Goal: Transaction & Acquisition: Purchase product/service

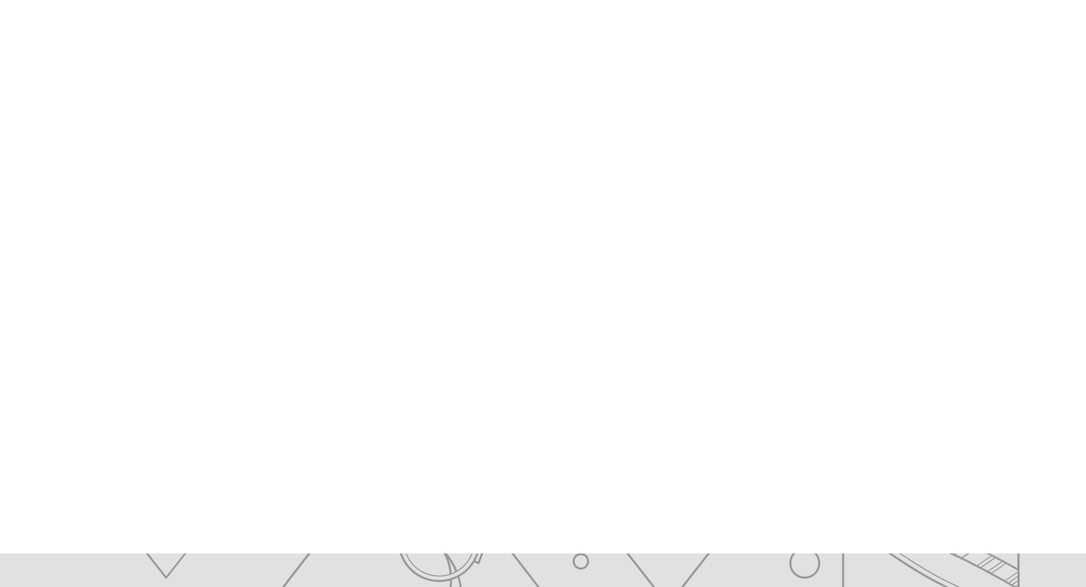
scroll to position [137, 0]
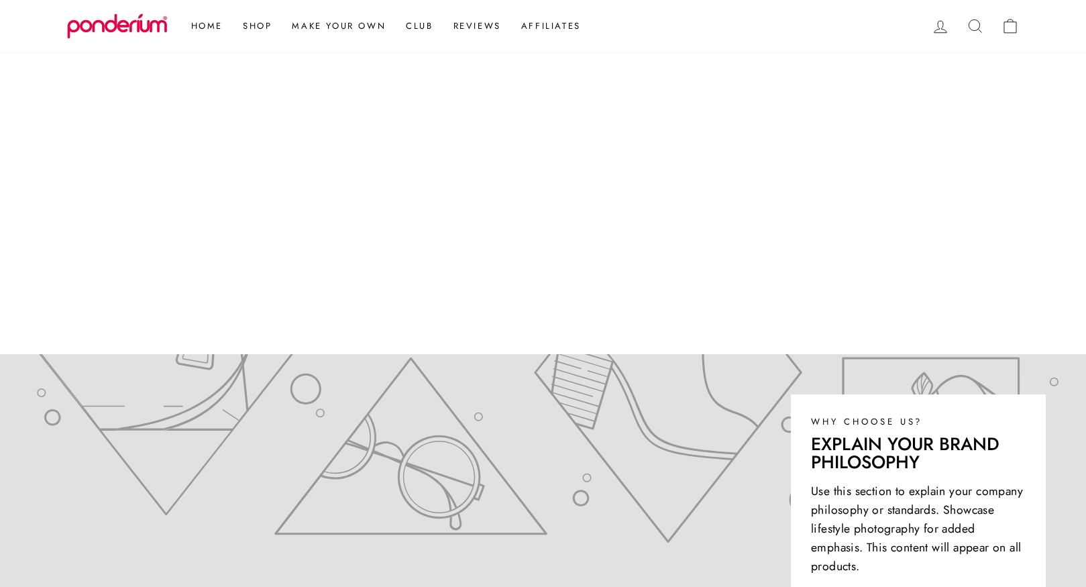
scroll to position [375, 0]
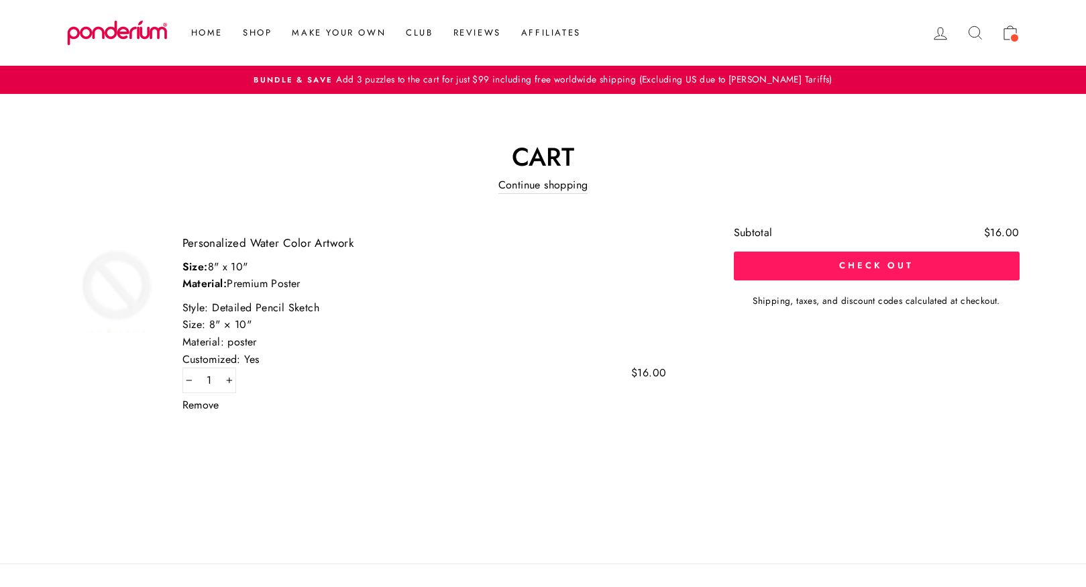
click at [798, 266] on button "Check out" at bounding box center [877, 266] width 286 height 28
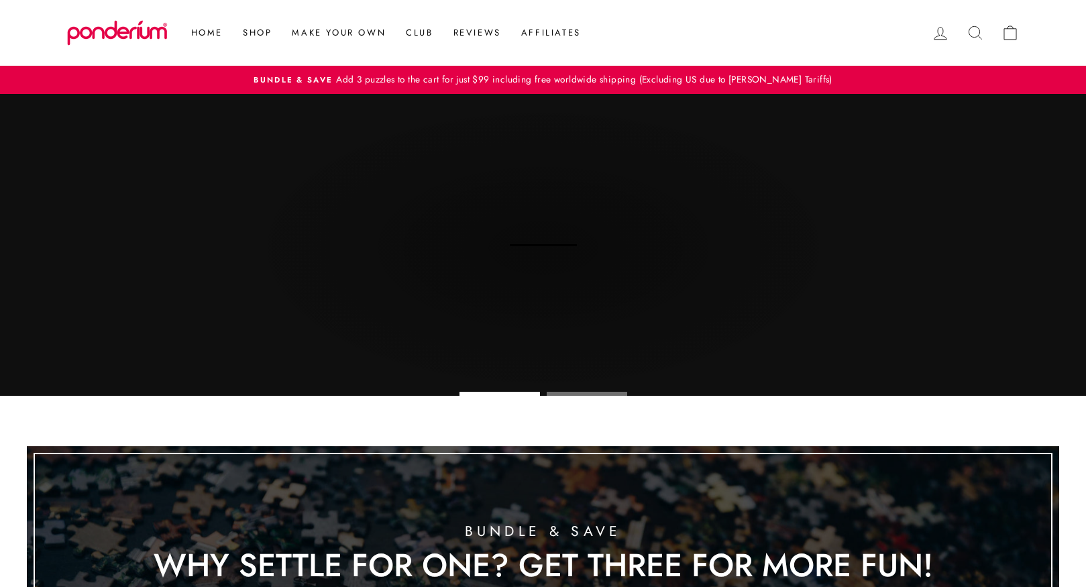
click at [470, 249] on div "Modern Beautiful Wall art and Jigsaw Puzzles" at bounding box center [543, 236] width 512 height 161
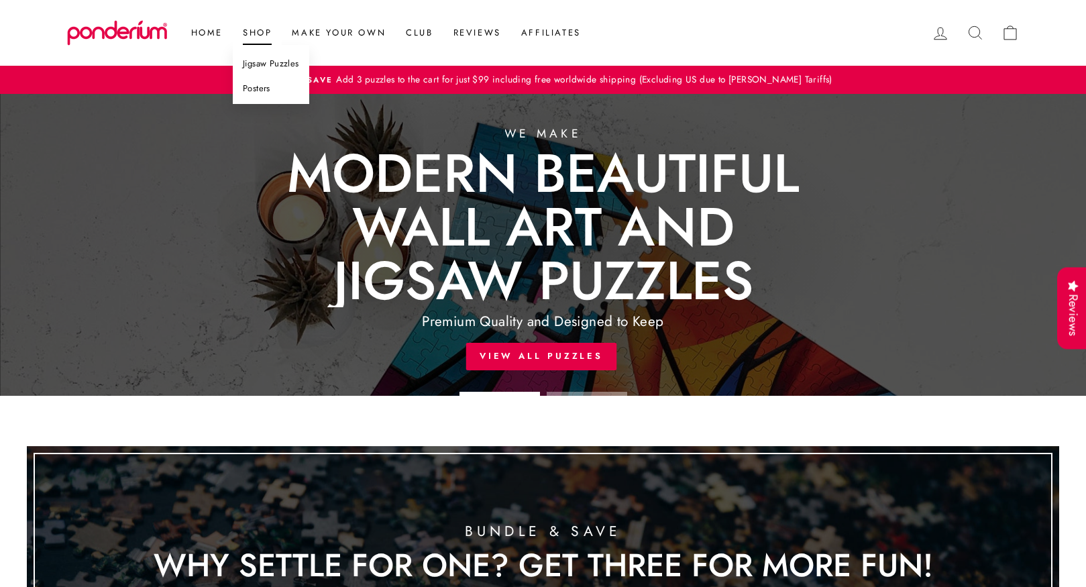
click at [266, 86] on link "Posters" at bounding box center [271, 88] width 76 height 25
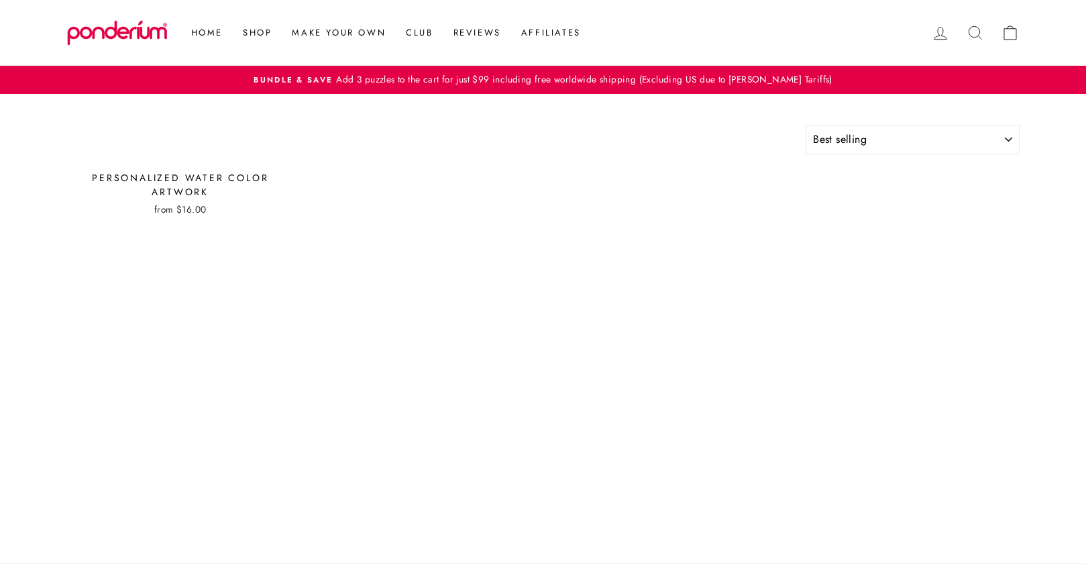
select select "best-selling"
click at [239, 195] on div "Personalized Water Color Artwork" at bounding box center [180, 185] width 227 height 28
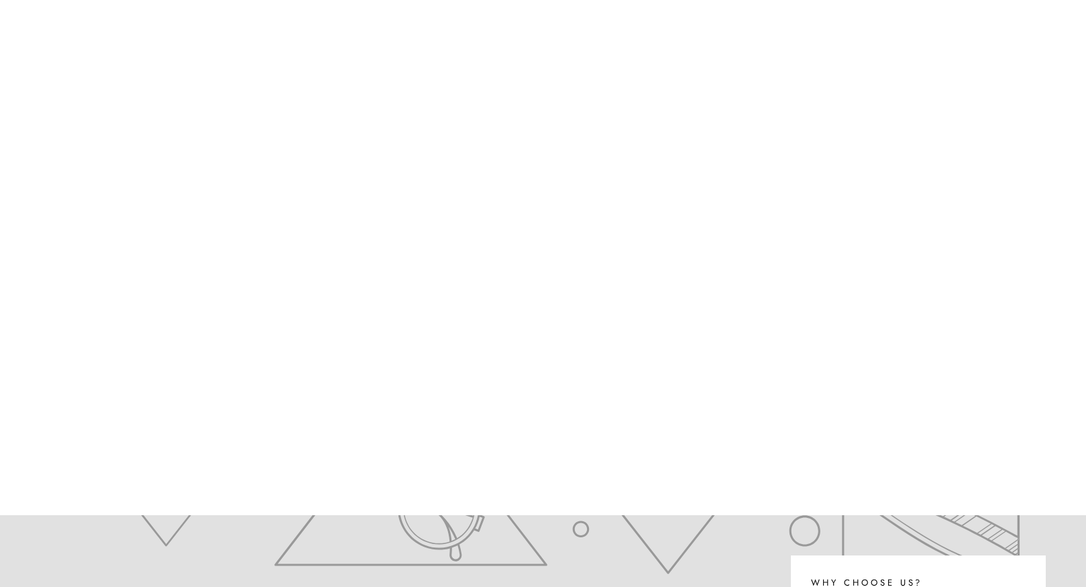
scroll to position [137, 0]
